Goal: Use online tool/utility: Utilize a website feature to perform a specific function

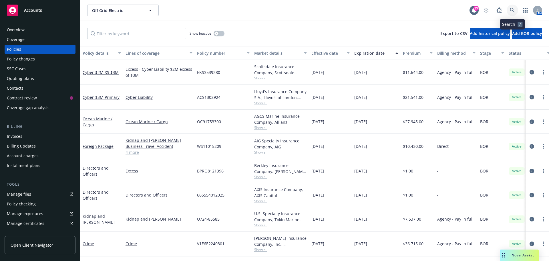
click at [511, 9] on icon at bounding box center [512, 10] width 5 height 5
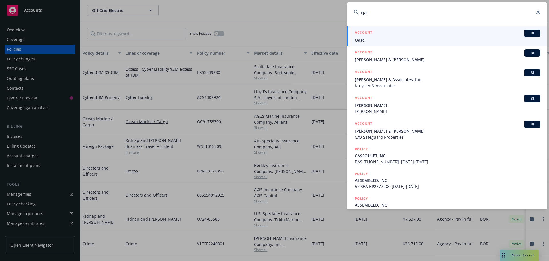
type input "q"
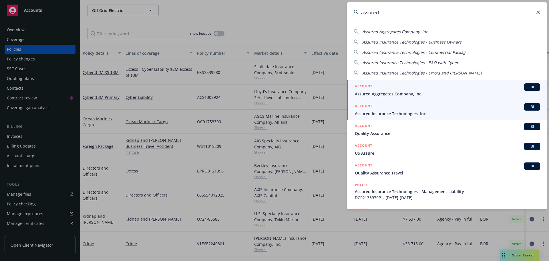
type input "assured"
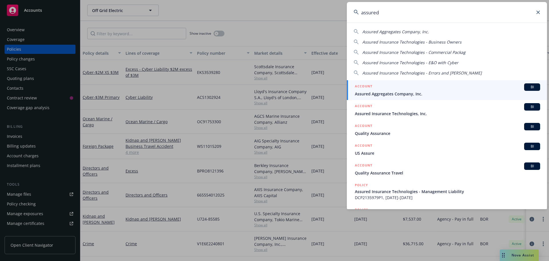
click at [529, 106] on span "BI" at bounding box center [532, 106] width 11 height 5
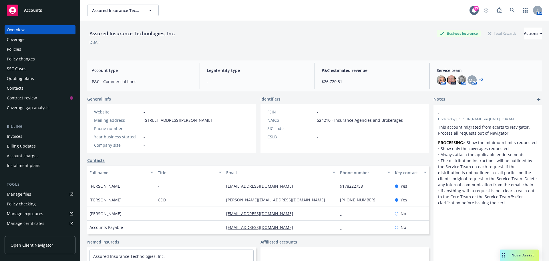
click at [29, 49] on div "Policies" at bounding box center [40, 49] width 66 height 9
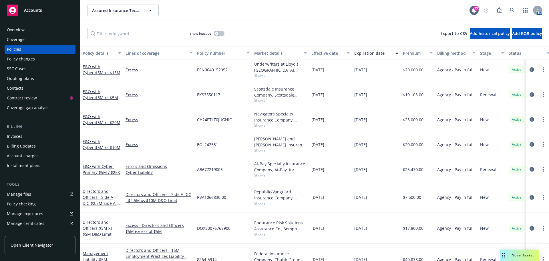
scroll to position [80, 0]
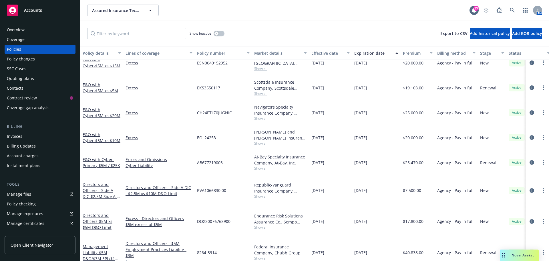
click at [530, 250] on icon "circleInformation" at bounding box center [532, 252] width 5 height 5
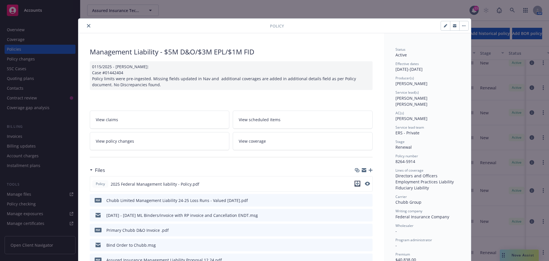
click at [357, 184] on icon "download file" at bounding box center [357, 183] width 5 height 5
click at [521, 253] on div "Policy Management Liability - $5M D&O/$3M EPL/$1M FID 0115/2025 - Sampath Vanka…" at bounding box center [274, 130] width 549 height 261
click at [512, 255] on div "Policy Management Liability - $5M D&O/$3M EPL/$1M FID 0115/2025 - Sampath Vanka…" at bounding box center [274, 130] width 549 height 261
click at [87, 26] on icon "close" at bounding box center [88, 25] width 3 height 3
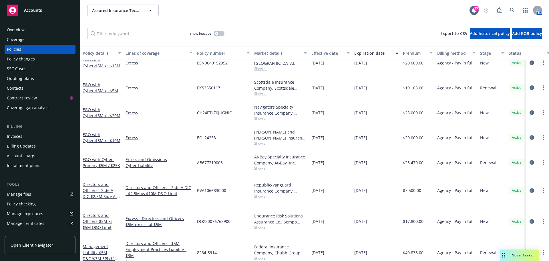
click at [508, 251] on div "Nova Assist" at bounding box center [519, 254] width 39 height 11
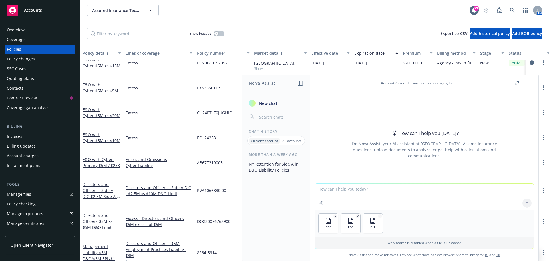
click at [335, 201] on textarea at bounding box center [424, 196] width 219 height 26
type textarea "Compare the Chubb renewal quotes against the 2024 Chubb policy"
click at [411, 228] on div "PDF PDF FILE" at bounding box center [424, 223] width 219 height 27
click at [485, 241] on p "Web search is disabled when a file is uploaded" at bounding box center [424, 242] width 212 height 5
click at [526, 201] on icon at bounding box center [527, 203] width 4 height 4
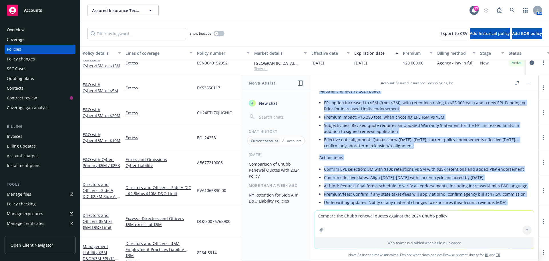
scroll to position [593, 0]
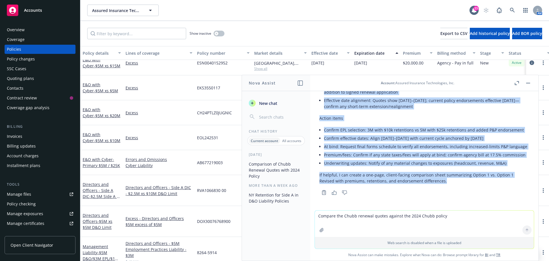
drag, startPoint x: 319, startPoint y: 136, endPoint x: 452, endPoint y: 178, distance: 139.5
copy div "Below is a concise comparison of the Chubb renewal quotes versus the 2024 Chubb…"
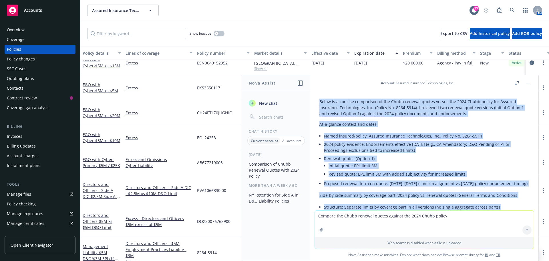
scroll to position [0, 0]
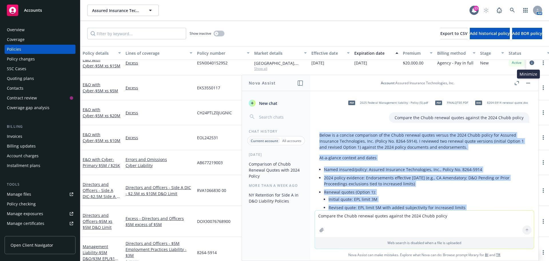
click at [528, 84] on button "button" at bounding box center [528, 83] width 7 height 7
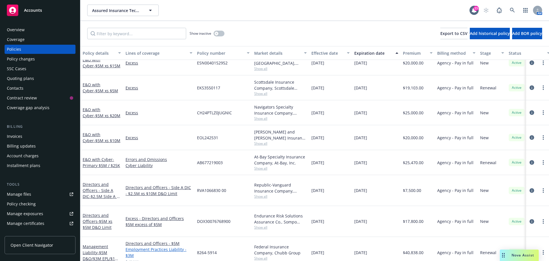
click at [148, 246] on link "Employment Practices Liability - $3M" at bounding box center [159, 252] width 67 height 12
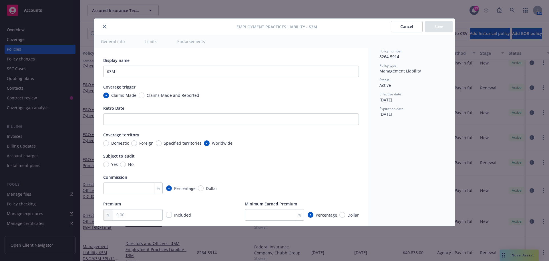
type textarea "x"
click at [104, 27] on icon "close" at bounding box center [104, 26] width 3 height 3
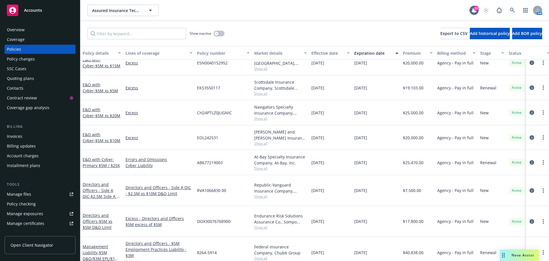
click at [530, 250] on icon "circleInformation" at bounding box center [532, 252] width 5 height 5
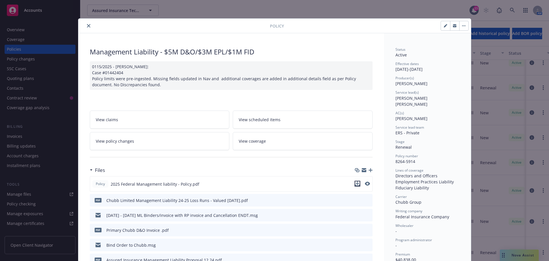
click at [355, 183] on icon "download file" at bounding box center [357, 182] width 4 height 3
click at [87, 25] on icon "close" at bounding box center [88, 25] width 3 height 3
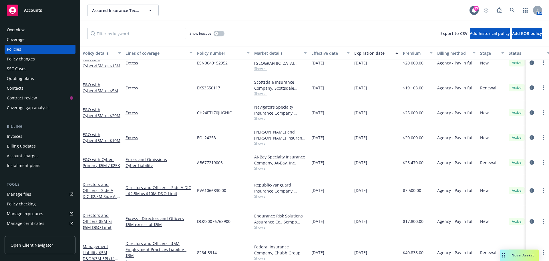
click at [19, 30] on div "Overview" at bounding box center [16, 29] width 18 height 9
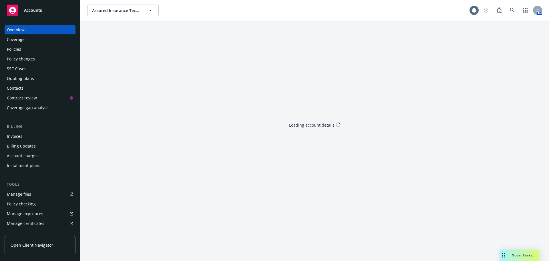
click at [30, 10] on span "Accounts" at bounding box center [33, 10] width 18 height 5
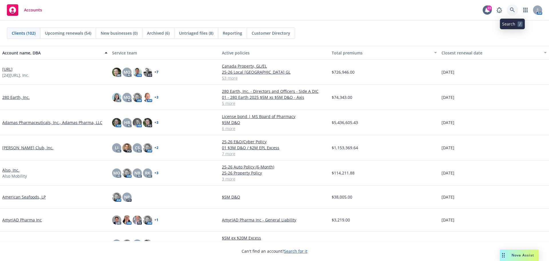
click at [512, 10] on icon at bounding box center [512, 9] width 5 height 5
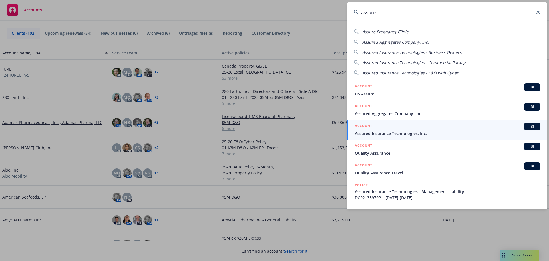
type input "assure"
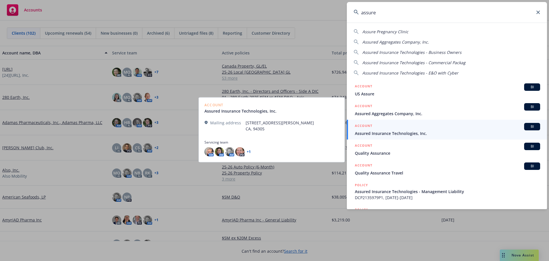
click at [528, 126] on span "BI" at bounding box center [532, 126] width 11 height 5
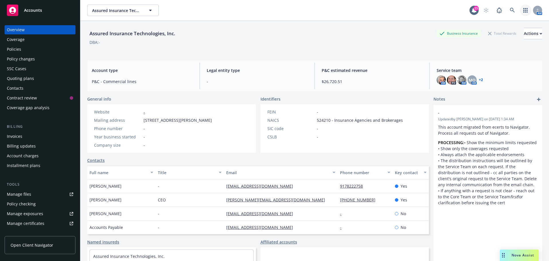
click at [523, 11] on icon "button" at bounding box center [525, 10] width 5 height 5
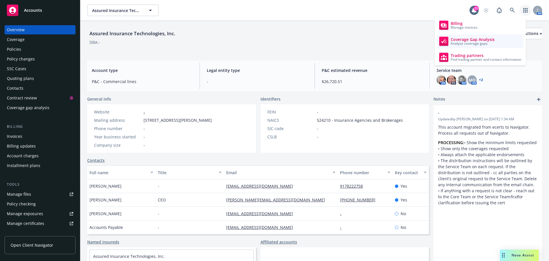
click at [466, 40] on span "Coverage Gap Analysis" at bounding box center [473, 39] width 44 height 5
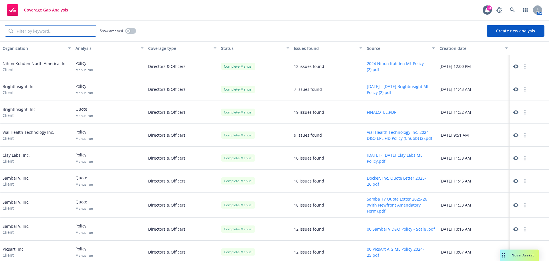
click at [40, 33] on input "search" at bounding box center [54, 30] width 83 height 11
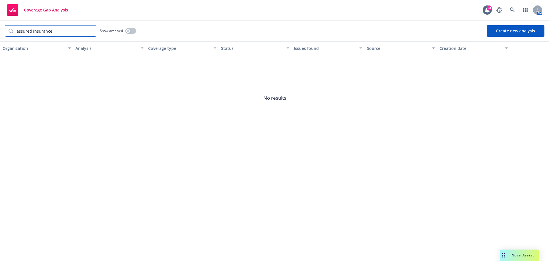
type input "assured insurance"
click at [525, 9] on icon "button" at bounding box center [525, 10] width 5 height 5
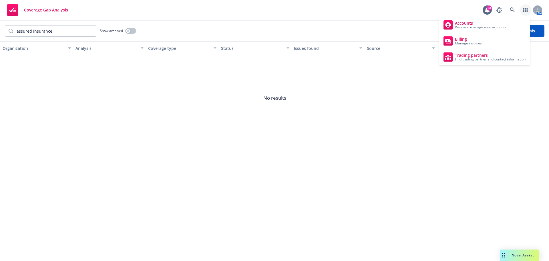
click at [417, 107] on span "No results" at bounding box center [274, 98] width 549 height 86
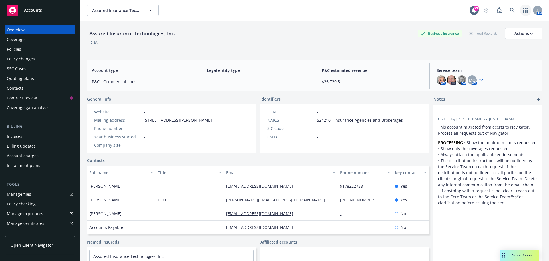
click at [521, 8] on link "button" at bounding box center [525, 10] width 11 height 11
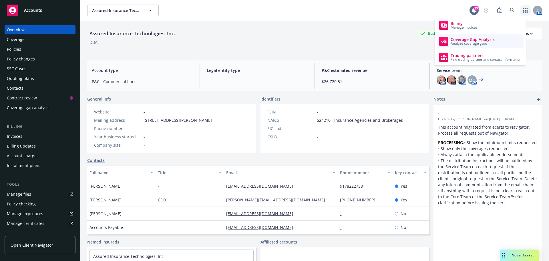
click at [463, 43] on span "Analyze coverage gaps" at bounding box center [473, 43] width 44 height 3
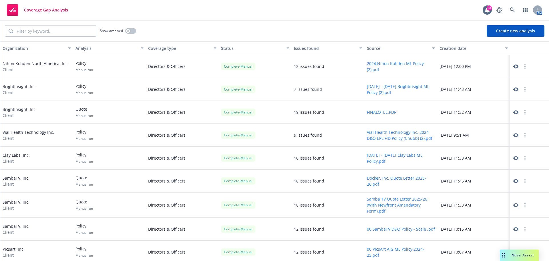
click at [515, 31] on button "Create new analysis" at bounding box center [516, 30] width 58 height 11
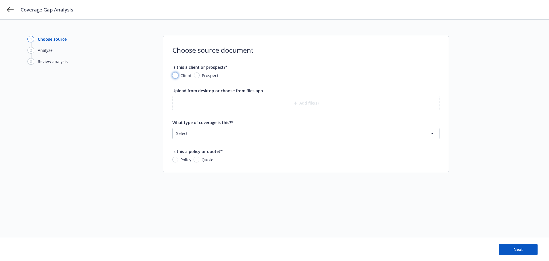
click at [175, 76] on input "Client" at bounding box center [175, 75] width 6 height 6
radio input "true"
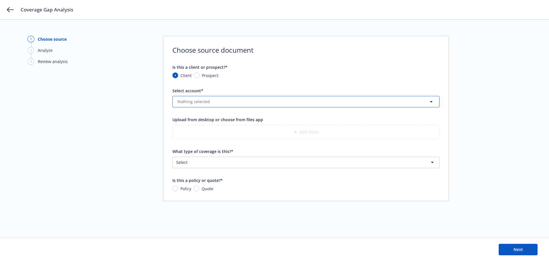
click at [432, 102] on icon "button" at bounding box center [431, 101] width 7 height 7
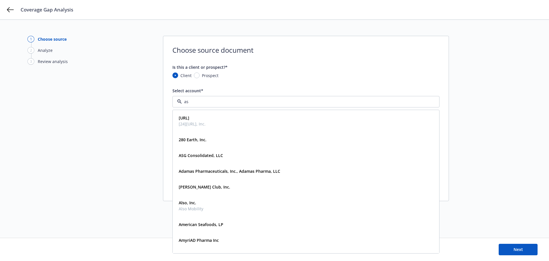
type input "ass"
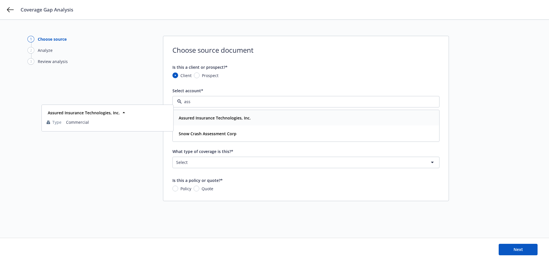
click at [215, 119] on strong "Assured Insurance Technologies, Inc." at bounding box center [215, 117] width 72 height 5
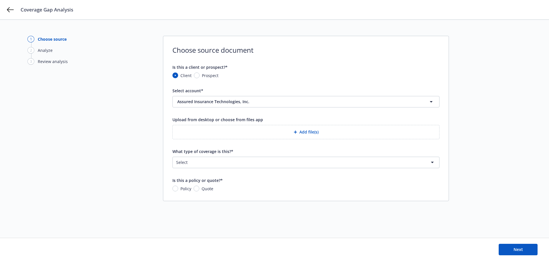
click at [433, 162] on html "Coverage Gap Analysis 1 Choose source 2 Analyze 3 Review analysis Choose source…" at bounding box center [274, 130] width 549 height 261
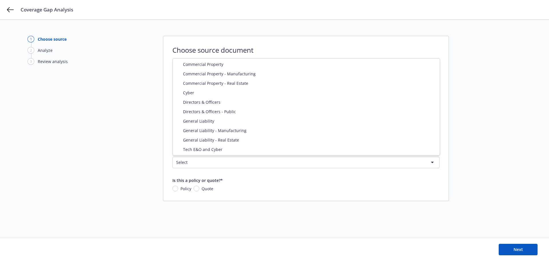
select select "DIRECTORS_AND_OFFICERS"
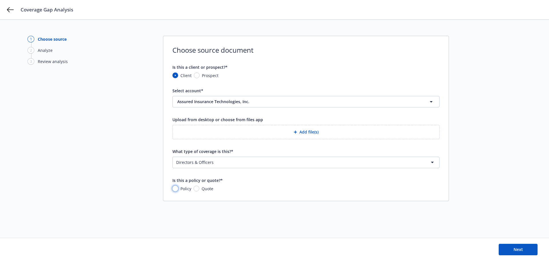
click at [175, 188] on input "Policy" at bounding box center [175, 188] width 6 height 6
radio input "true"
click at [288, 133] on button "Add file(s)" at bounding box center [305, 132] width 267 height 14
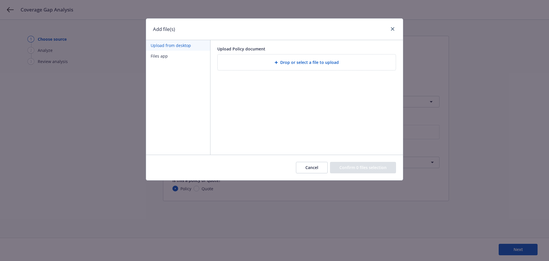
click at [293, 65] on span "Drop or select a file to upload" at bounding box center [309, 62] width 59 height 6
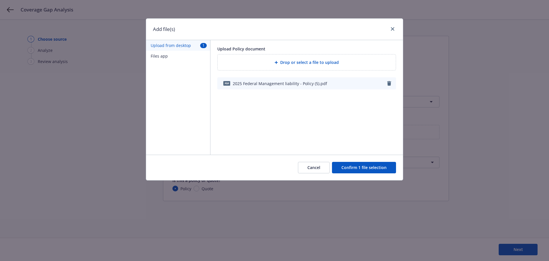
click at [358, 167] on button "Confirm 1 file selection" at bounding box center [364, 167] width 64 height 11
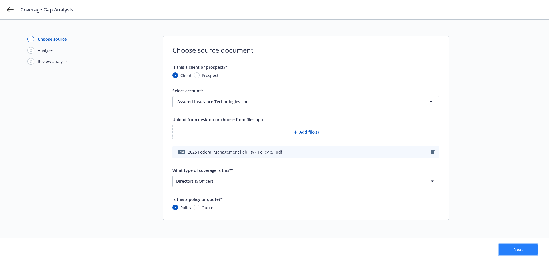
click at [518, 251] on span "Next" at bounding box center [518, 248] width 9 height 5
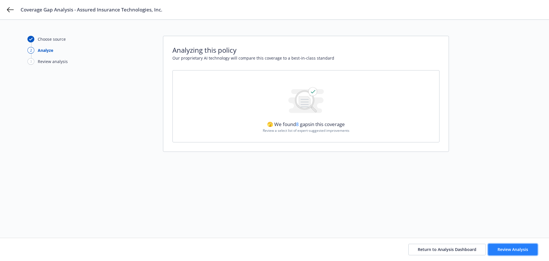
click at [510, 247] on span "Review Analysis" at bounding box center [513, 248] width 31 height 5
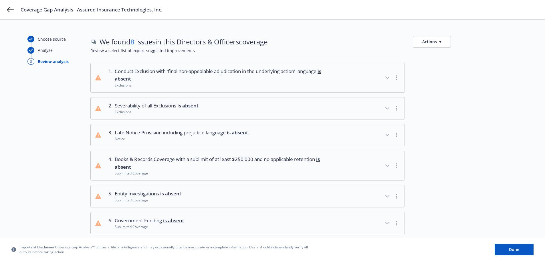
click at [396, 78] on circle "button" at bounding box center [396, 77] width 1 height 1
click at [387, 77] on icon "button" at bounding box center [387, 77] width 7 height 7
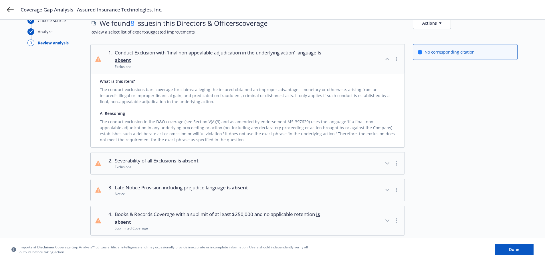
scroll to position [29, 0]
